Goal: Information Seeking & Learning: Learn about a topic

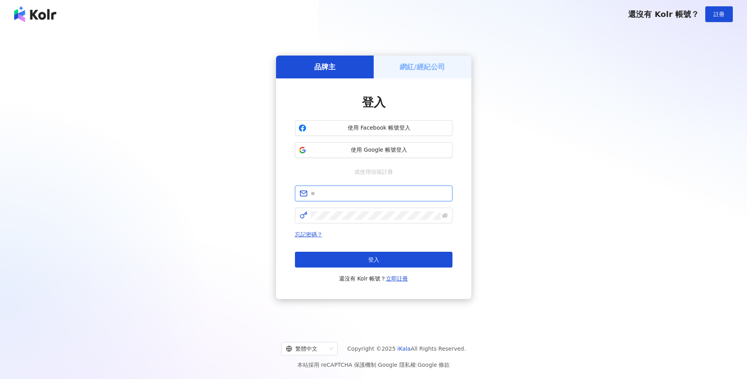
click at [358, 194] on input "text" at bounding box center [379, 193] width 137 height 9
type input "**********"
click button "登入" at bounding box center [374, 260] width 158 height 16
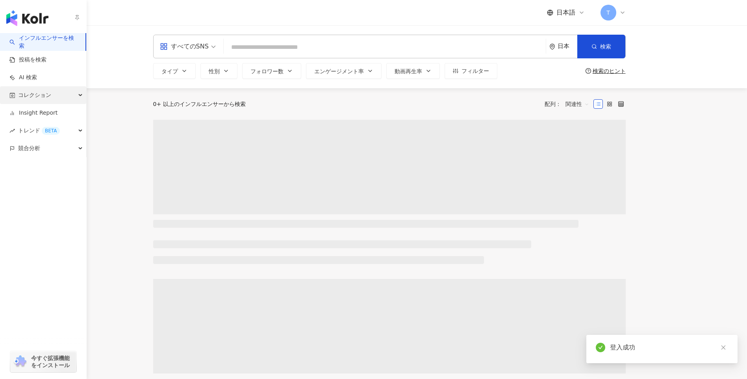
click at [33, 99] on span "コレクション" at bounding box center [34, 95] width 33 height 18
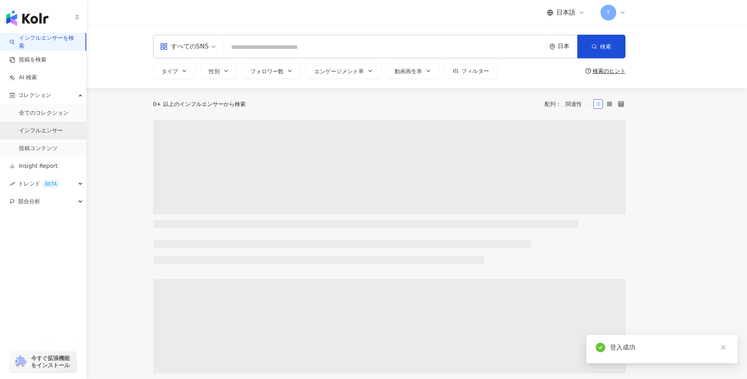
click at [43, 127] on link "インフルエンサー" at bounding box center [41, 131] width 44 height 8
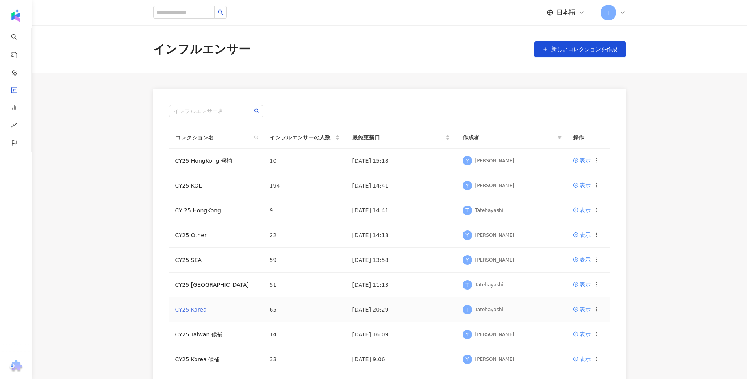
click at [198, 309] on link "CY25 Korea" at bounding box center [191, 309] width 32 height 6
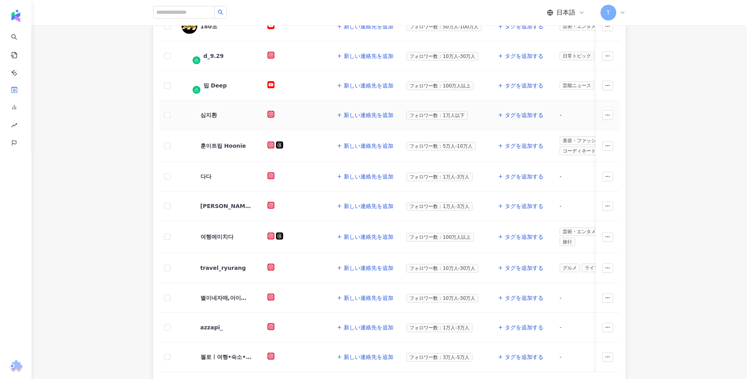
scroll to position [158, 0]
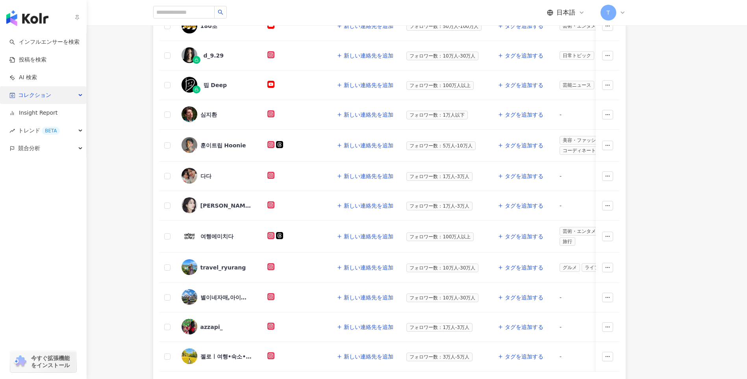
click at [14, 93] on icon "button" at bounding box center [12, 96] width 6 height 6
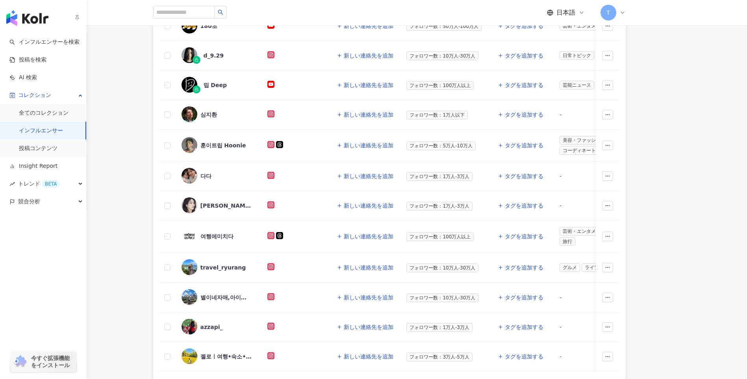
click at [46, 132] on link "インフルエンサー" at bounding box center [41, 131] width 44 height 8
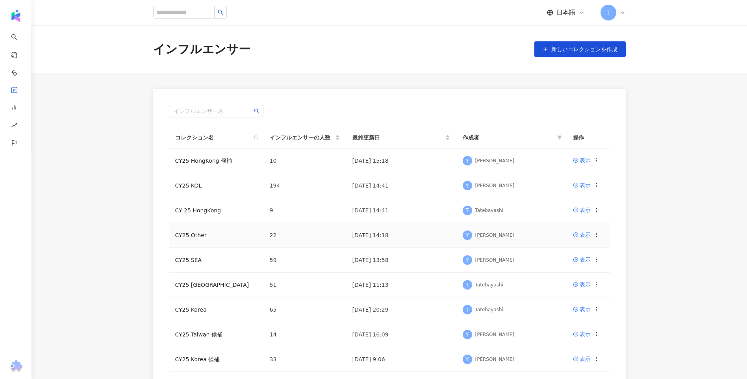
scroll to position [79, 0]
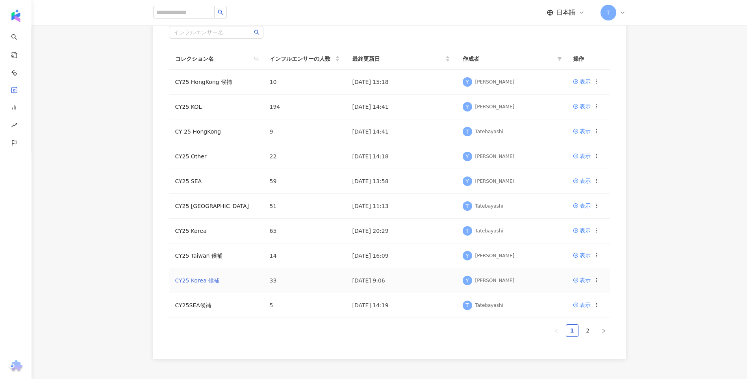
click at [205, 281] on link "CY25 Korea 候補" at bounding box center [197, 280] width 45 height 6
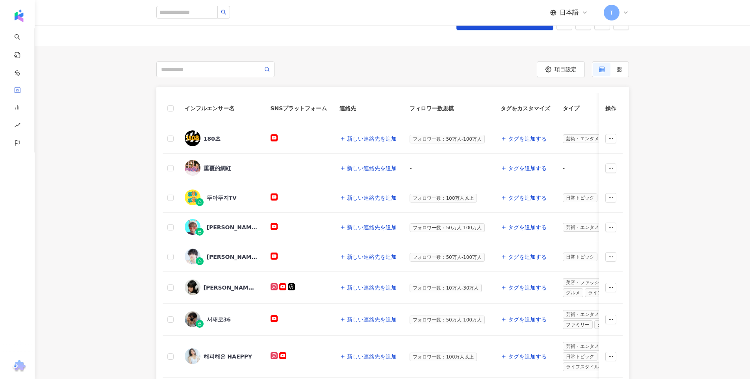
scroll to position [79, 0]
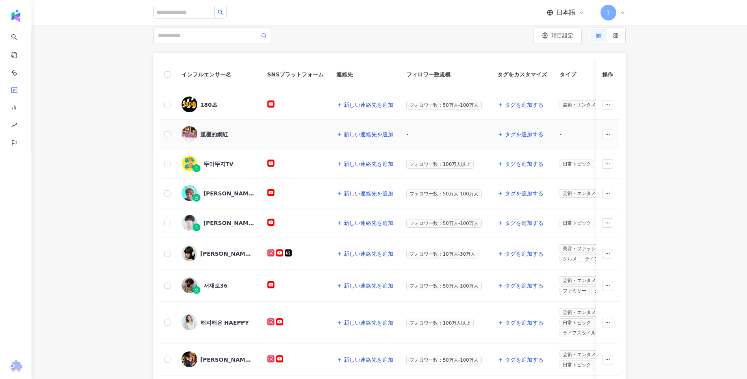
click at [215, 133] on div "重覆的網紅" at bounding box center [214, 134] width 28 height 8
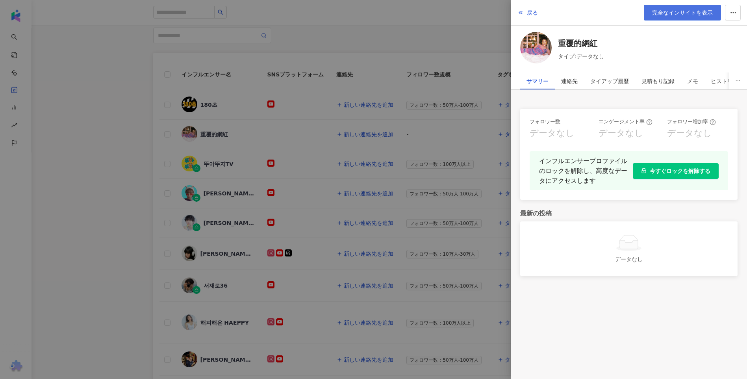
click at [668, 12] on span "完全なインサイトを表示" at bounding box center [682, 12] width 61 height 6
click at [700, 168] on span "今すぐロックを解除する" at bounding box center [680, 171] width 61 height 6
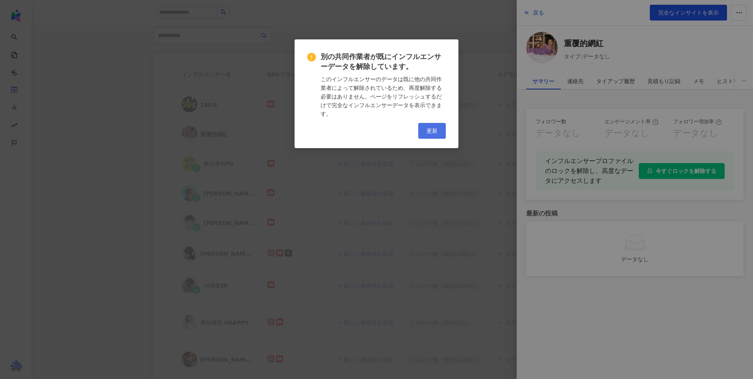
click at [430, 132] on span "更新" at bounding box center [432, 131] width 11 height 6
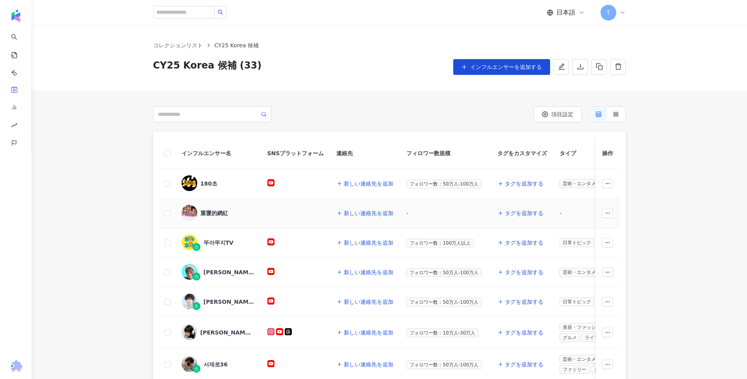
click at [207, 215] on div "重覆的網紅" at bounding box center [214, 213] width 28 height 8
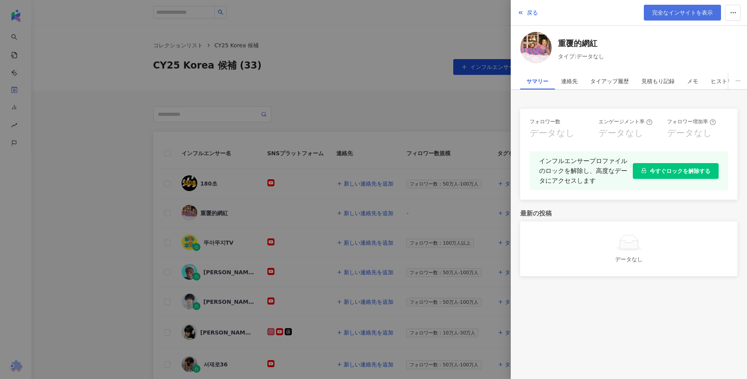
click at [670, 13] on span "完全なインサイトを表示" at bounding box center [682, 12] width 61 height 6
click at [132, 131] on div at bounding box center [373, 189] width 747 height 379
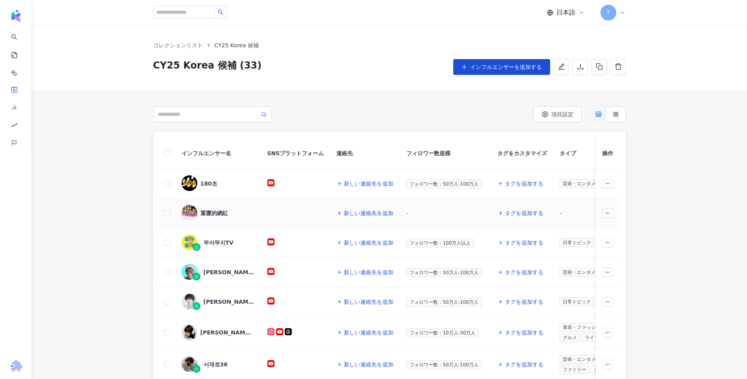
click at [193, 210] on img at bounding box center [190, 213] width 16 height 16
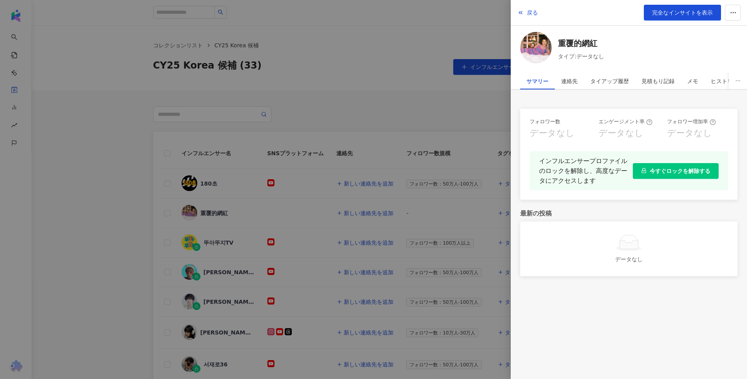
click at [152, 81] on div at bounding box center [373, 189] width 747 height 379
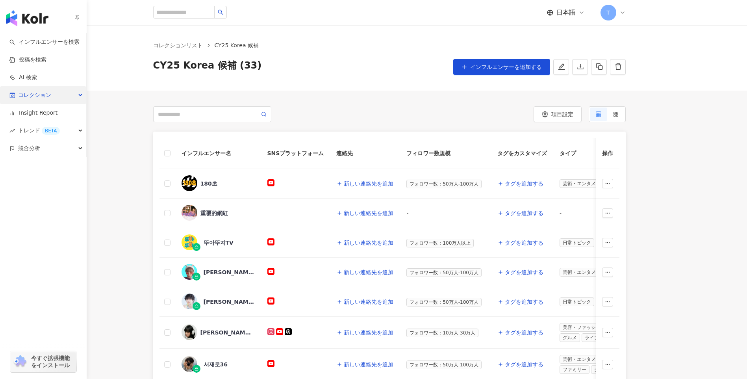
click at [48, 99] on span "コレクション" at bounding box center [34, 95] width 33 height 18
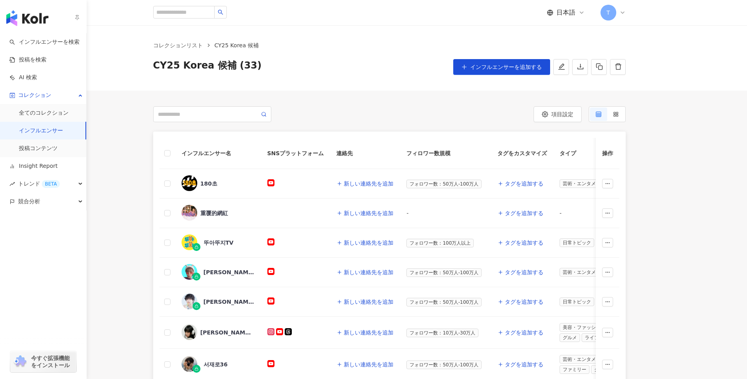
click at [57, 135] on link "インフルエンサー" at bounding box center [41, 131] width 44 height 8
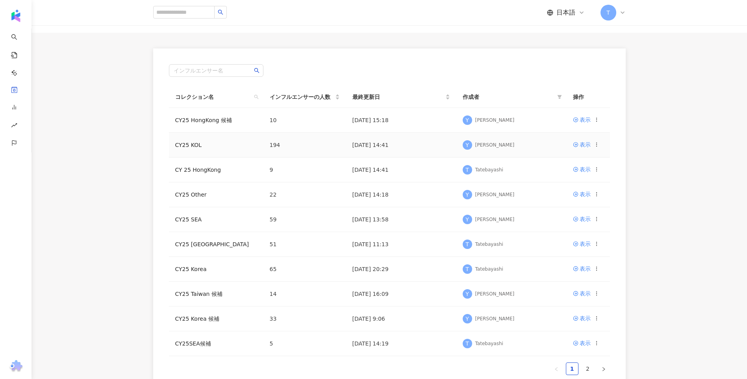
scroll to position [79, 0]
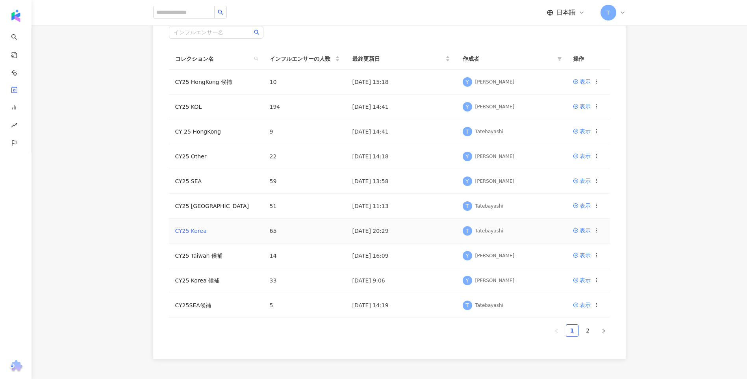
click at [187, 234] on link "CY25 Korea" at bounding box center [191, 231] width 32 height 6
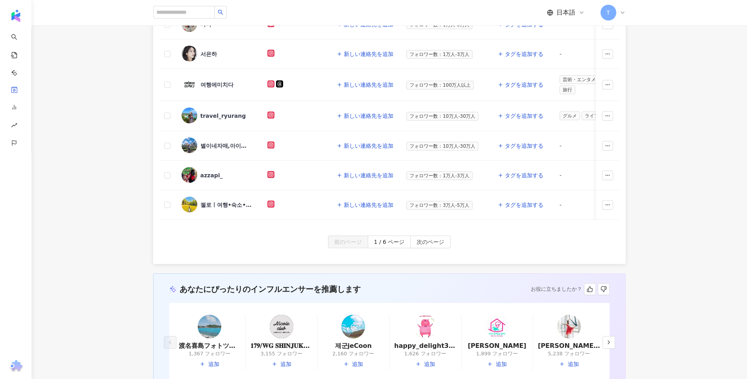
scroll to position [310, 0]
click at [434, 239] on span "次のページ" at bounding box center [431, 242] width 28 height 13
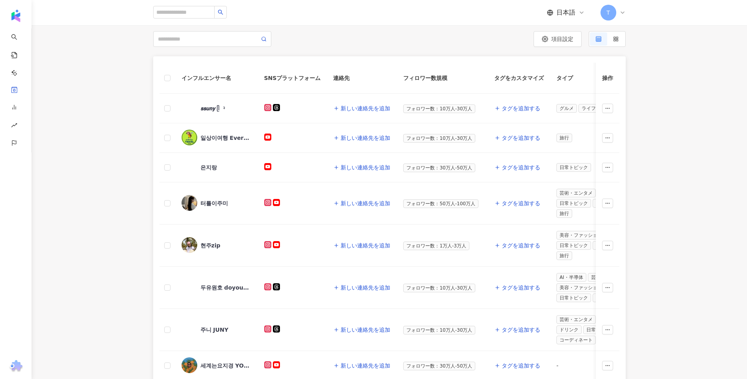
scroll to position [34, 0]
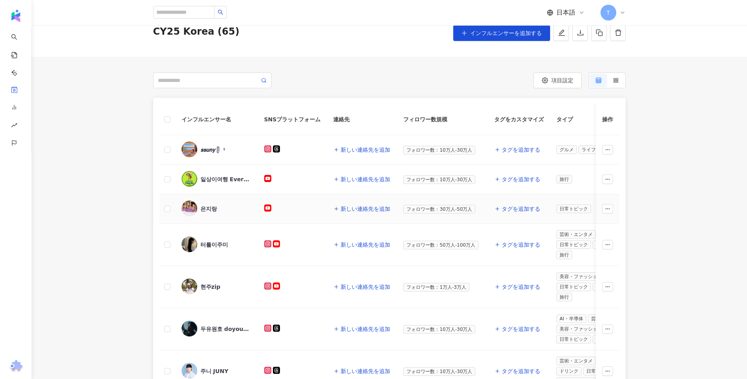
click at [218, 206] on span "은지랑" at bounding box center [225, 209] width 51 height 8
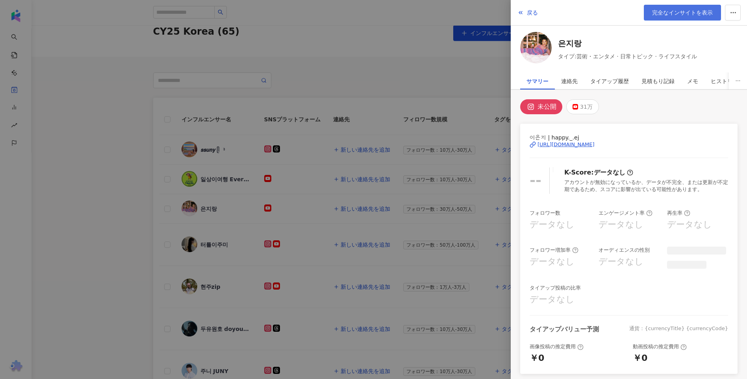
click at [672, 14] on span "完全なインサイトを表示" at bounding box center [682, 12] width 61 height 6
click at [391, 63] on div at bounding box center [373, 189] width 747 height 379
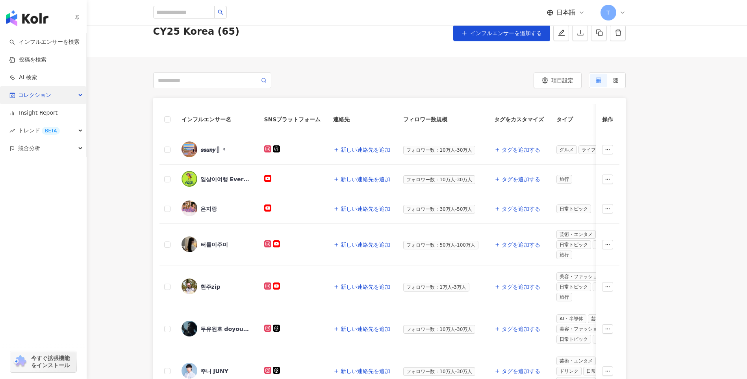
click at [18, 94] on span "コレクション" at bounding box center [34, 95] width 33 height 18
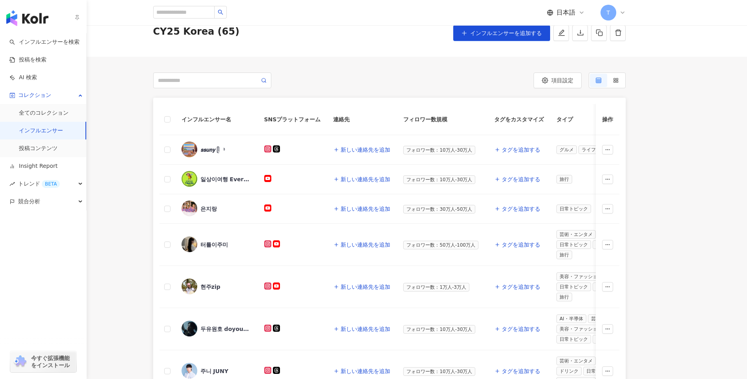
click at [48, 127] on link "インフルエンサー" at bounding box center [41, 131] width 44 height 8
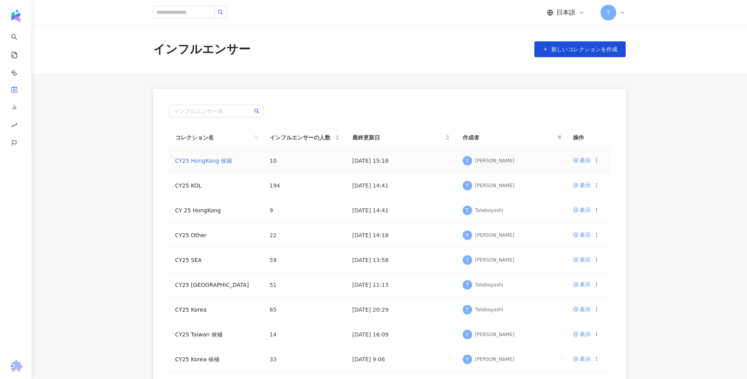
click at [218, 162] on link "CY25 HongKong 候補" at bounding box center [203, 161] width 57 height 6
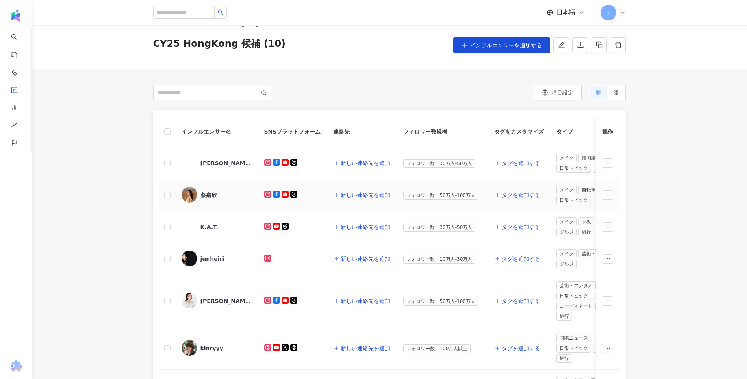
scroll to position [39, 0]
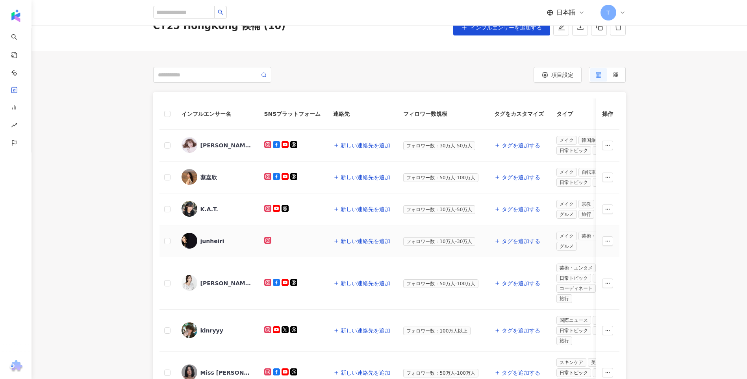
click at [214, 244] on div "junheiri" at bounding box center [212, 241] width 24 height 8
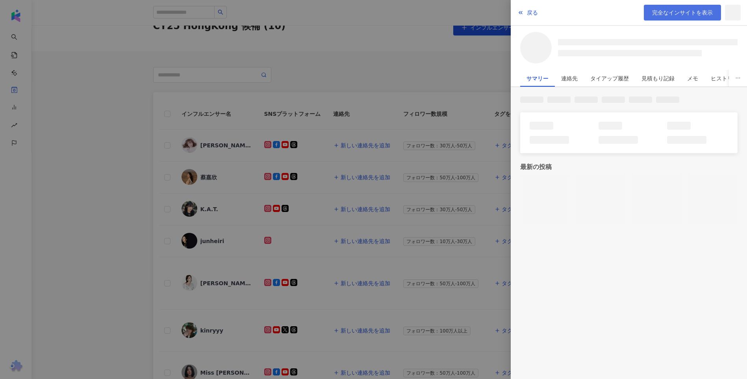
click at [674, 11] on span "完全なインサイトを表示" at bounding box center [682, 12] width 61 height 6
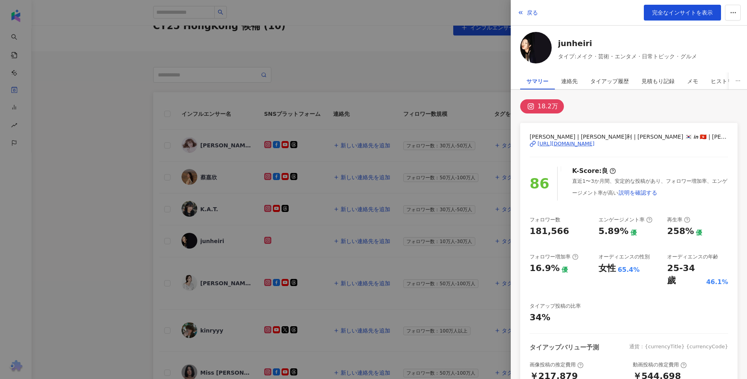
click at [410, 64] on div at bounding box center [373, 189] width 747 height 379
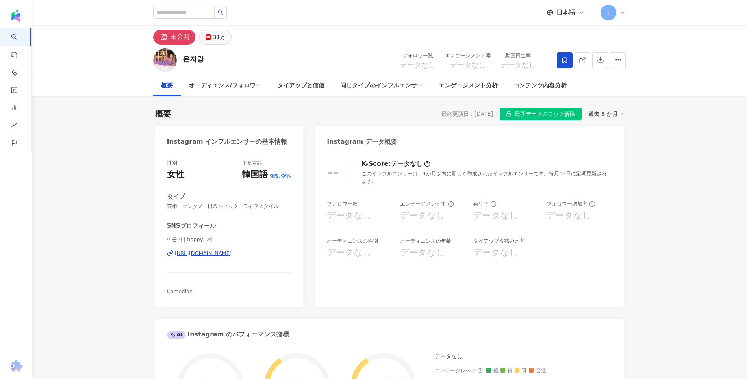
click at [212, 35] on button "31万" at bounding box center [215, 37] width 33 height 15
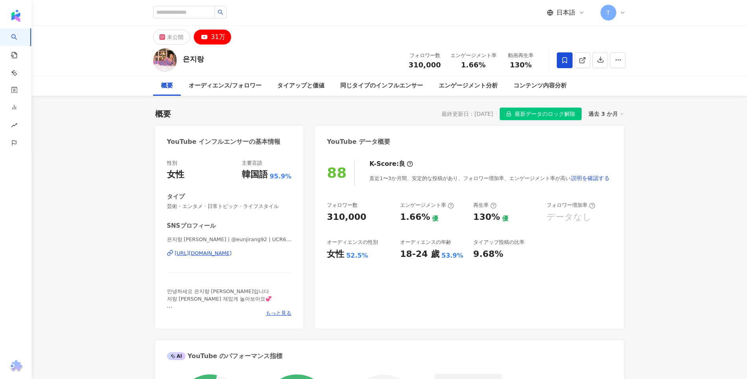
click at [257, 248] on div "은지랑 [PERSON_NAME] | @eunjirang92 | UCR6KxFzwY0D8-lhcUns-Y5w [URL][DOMAIN_NAME]" at bounding box center [229, 259] width 125 height 46
click at [232, 253] on div "https://www.youtube.com/channel/UCR6KxFzwY0D8-lhcUns-Y5w" at bounding box center [203, 253] width 57 height 7
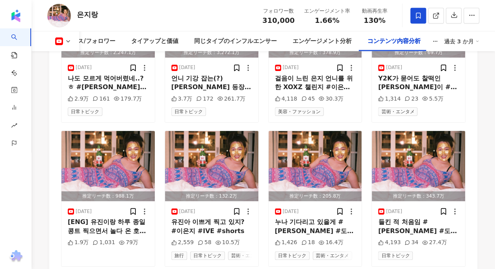
scroll to position [2442, 0]
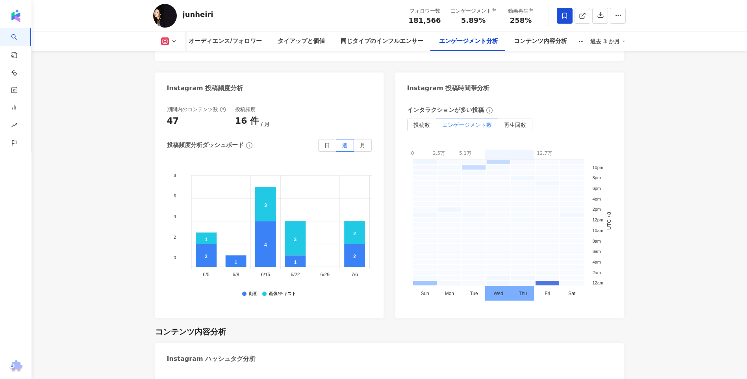
scroll to position [2041, 0]
drag, startPoint x: 182, startPoint y: 17, endPoint x: 221, endPoint y: 11, distance: 39.4
click at [221, 11] on div "junheiri フォロワー数 181,566 エンゲージメント率 5.89% 動画再生率 258%" at bounding box center [389, 15] width 504 height 31
drag, startPoint x: 220, startPoint y: 11, endPoint x: 206, endPoint y: 15, distance: 14.3
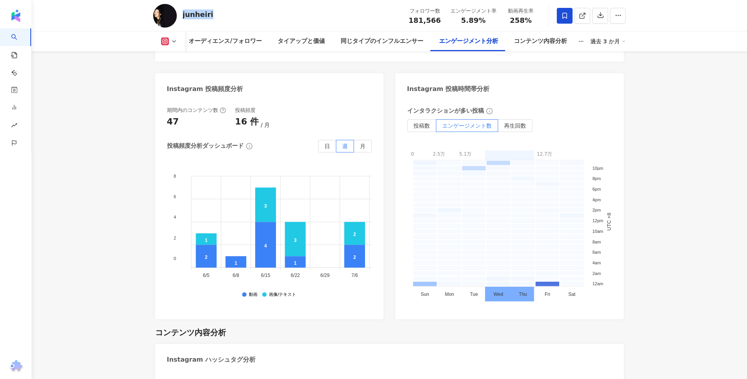
copy div "junheiri"
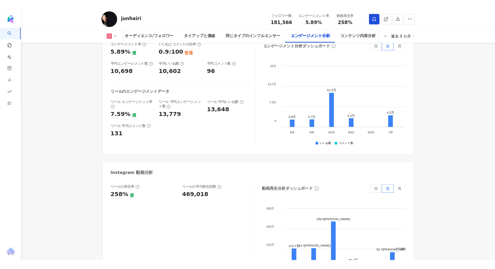
scroll to position [1626, 0]
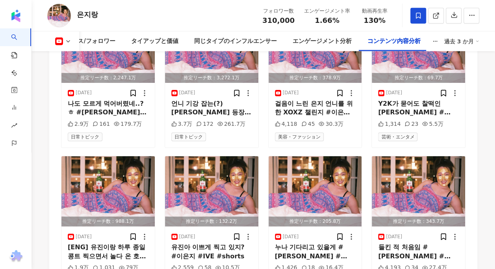
scroll to position [2442, 0]
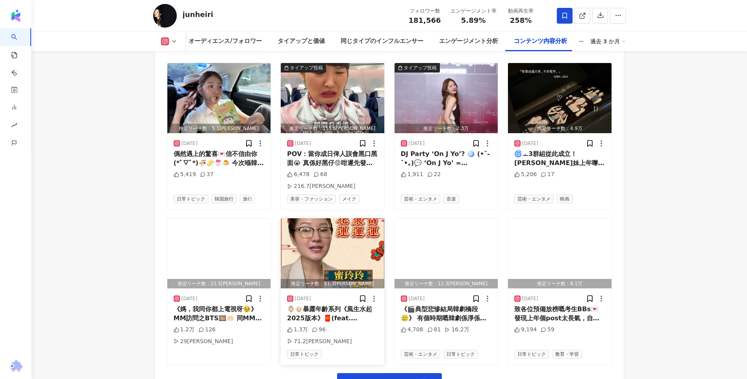
scroll to position [3125, 0]
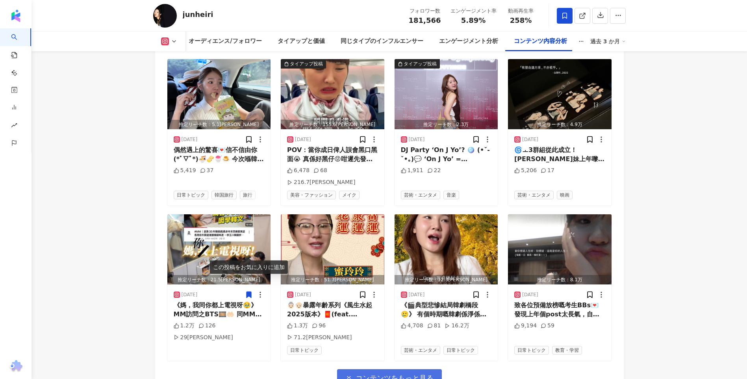
click at [375, 374] on span "コンテンツをもっと見る" at bounding box center [395, 378] width 78 height 9
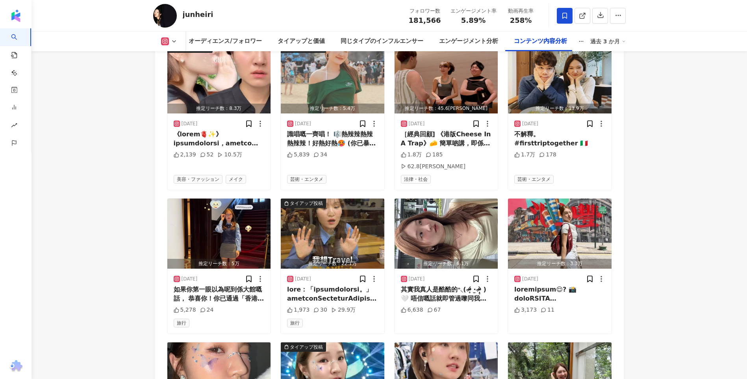
scroll to position [3519, 0]
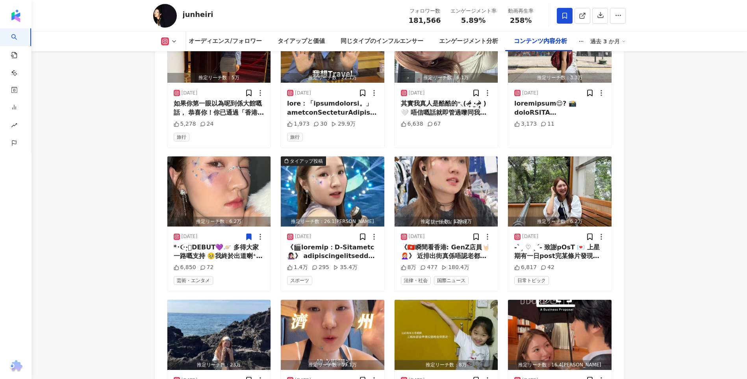
scroll to position [3834, 0]
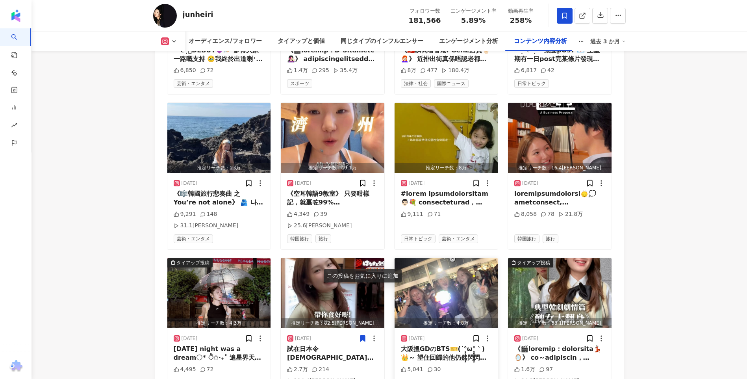
click at [435, 258] on img "button" at bounding box center [447, 293] width 104 height 70
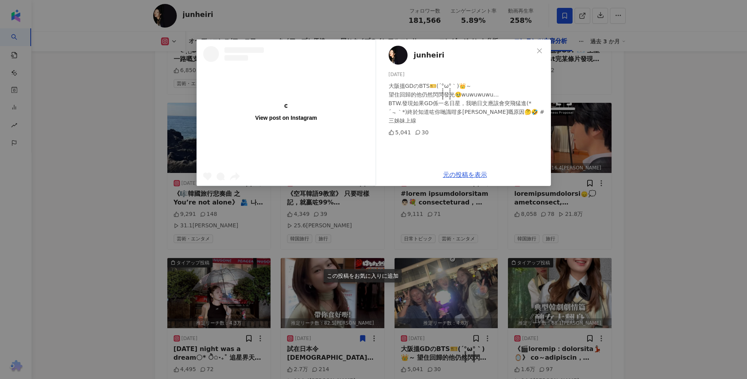
click at [577, 224] on div "View post on Instagram junheiri [DATE] 大阪搵GDのBTS🎫(´°̥̥̥̥̥̥̥̥ω°̥̥̥̥̥̥̥̥｀)👑～ 望住回歸…" at bounding box center [373, 189] width 747 height 379
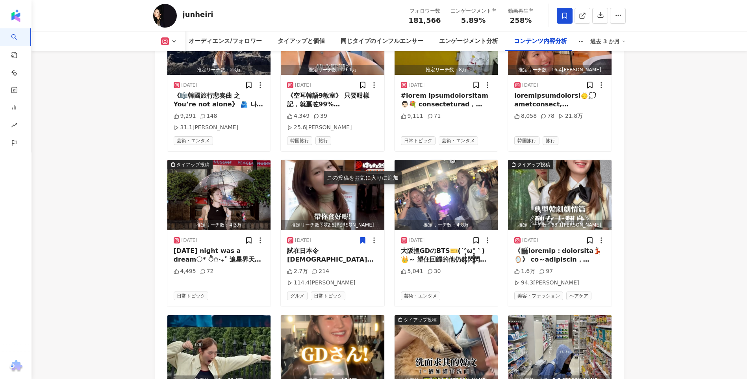
scroll to position [3952, 0]
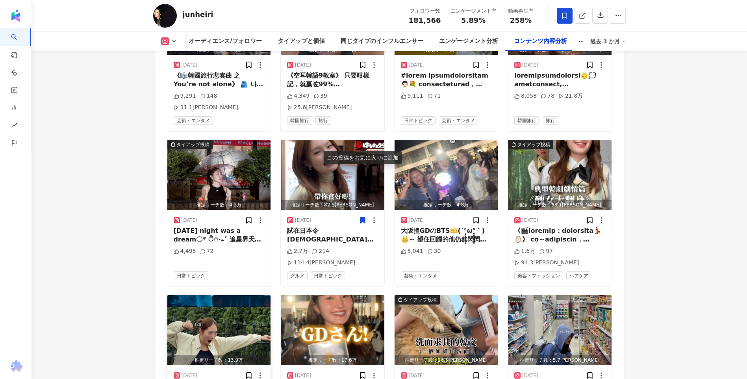
click at [220, 295] on img "button" at bounding box center [219, 330] width 104 height 70
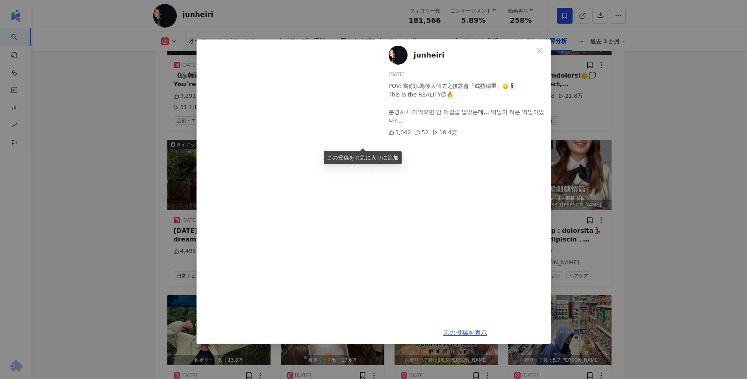
click at [135, 157] on div "junheiri [DATE] POV: 當你以為你大個咗之後就會「成熟穩重」🙂‍↕️🧘🏻‍♀️ This is the REALITY😗🔥 분명히 나이먹으…" at bounding box center [373, 189] width 747 height 379
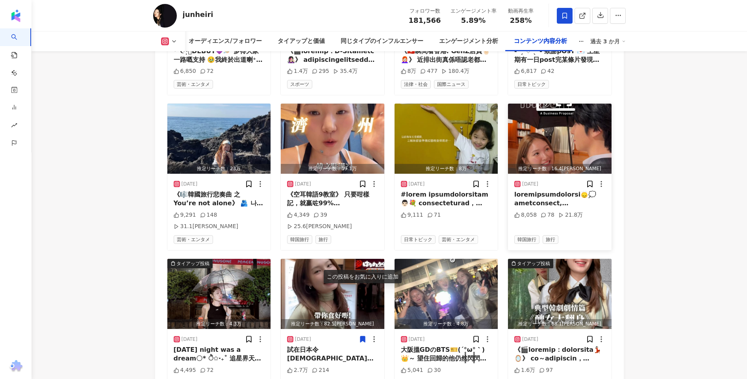
scroll to position [3795, 0]
